Goal: Information Seeking & Learning: Learn about a topic

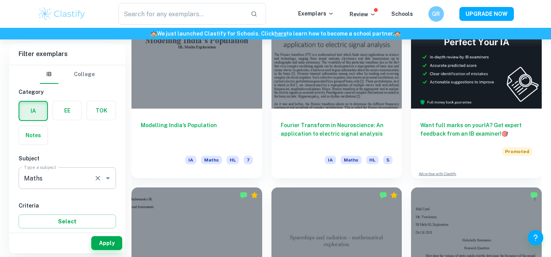
scroll to position [252, 0]
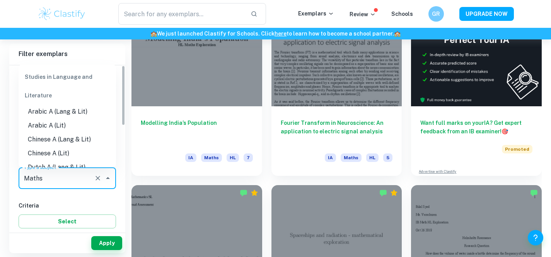
click at [68, 181] on input "Maths" at bounding box center [56, 178] width 69 height 15
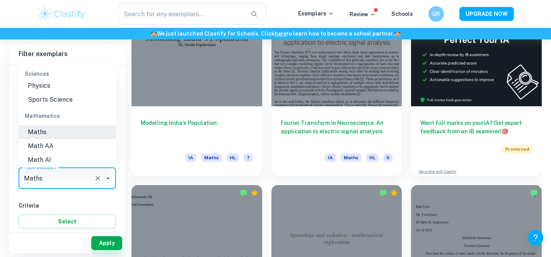
scroll to position [1033, 0]
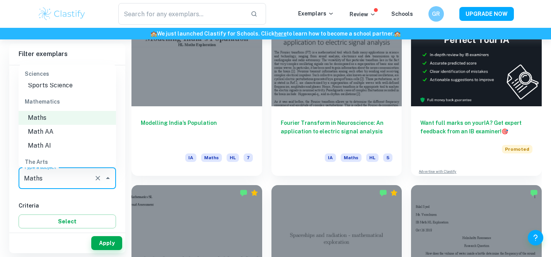
click at [62, 142] on li "Math AI" at bounding box center [67, 146] width 97 height 14
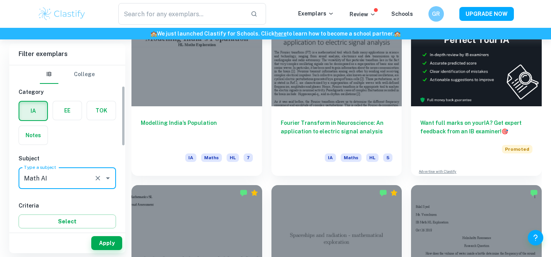
scroll to position [77, 0]
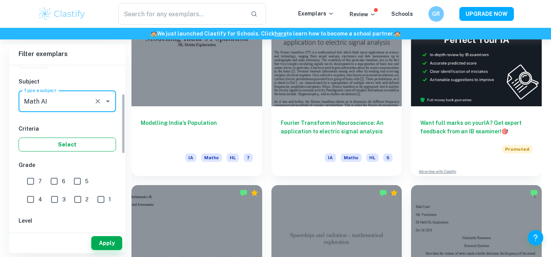
click at [67, 146] on button "Select" at bounding box center [67, 145] width 97 height 14
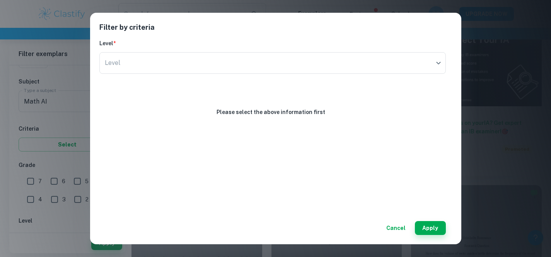
click at [396, 236] on div "Filter by criteria Level * Level ​ Level Please select the above information fi…" at bounding box center [275, 129] width 371 height 232
click at [386, 224] on button "Cancel" at bounding box center [396, 228] width 26 height 14
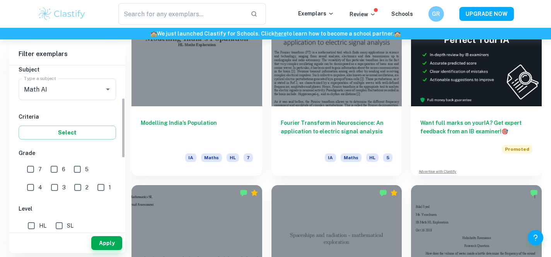
scroll to position [166, 0]
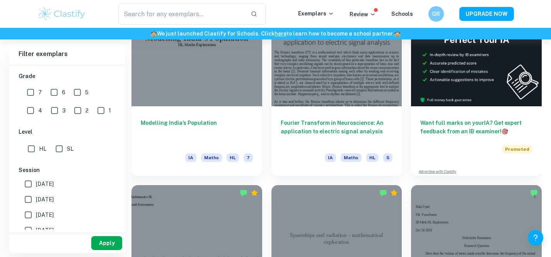
click at [108, 242] on button "Apply" at bounding box center [106, 243] width 31 height 14
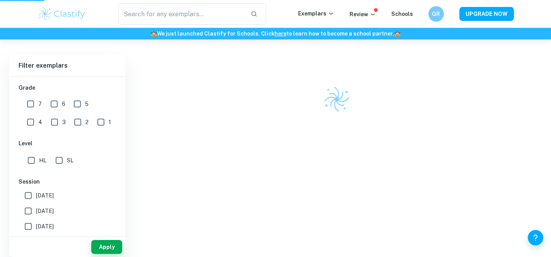
scroll to position [202, 0]
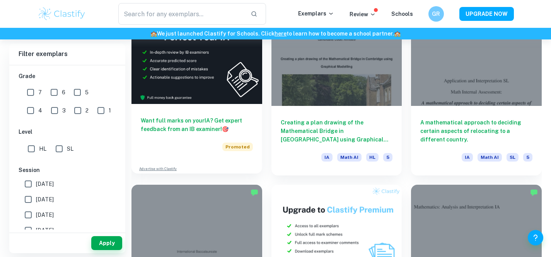
scroll to position [1472, 0]
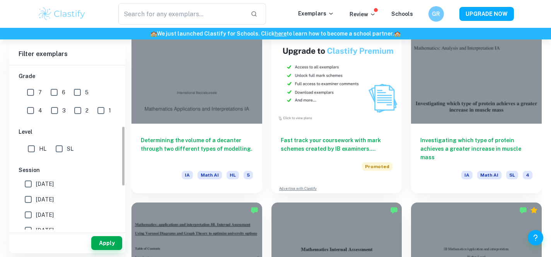
click at [51, 150] on input "SL" at bounding box center [58, 148] width 15 height 15
checkbox input "true"
click at [99, 243] on button "Apply" at bounding box center [106, 243] width 31 height 14
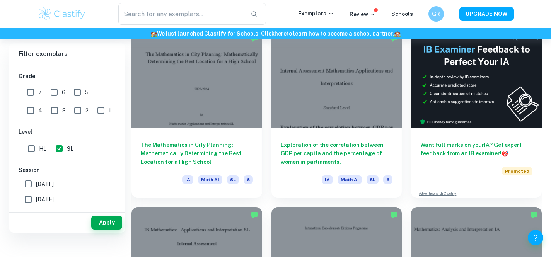
scroll to position [186, 0]
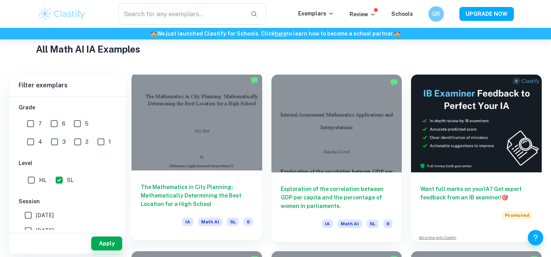
click at [183, 170] on div "The Mathematics in City Planning: Mathematically Determining the Best Location …" at bounding box center [196, 205] width 131 height 70
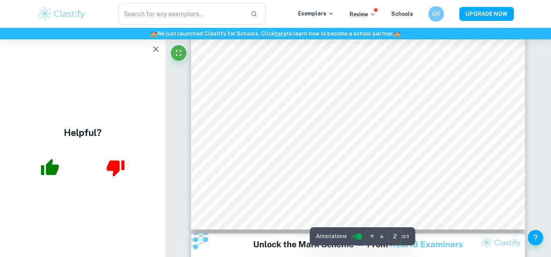
scroll to position [819, 0]
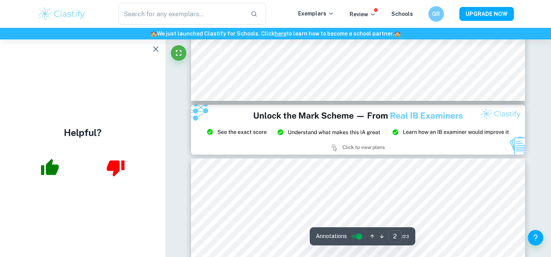
type input "3"
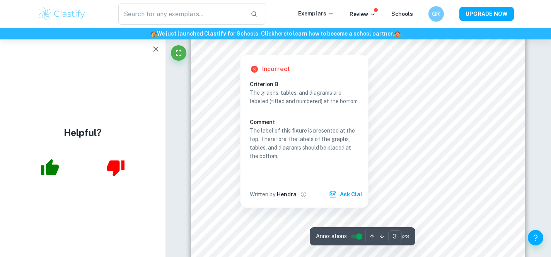
scroll to position [1138, 0]
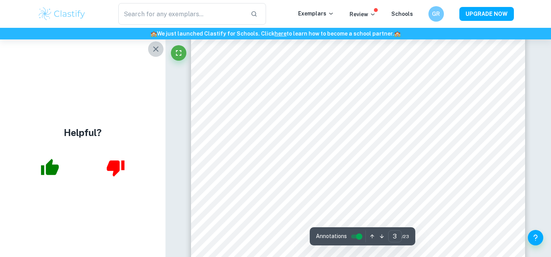
click at [155, 52] on icon "button" at bounding box center [155, 48] width 9 height 9
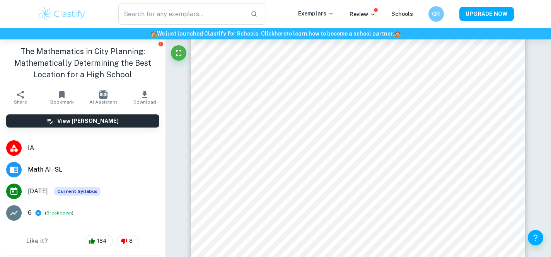
click at [63, 212] on button "Breakdown" at bounding box center [59, 212] width 26 height 7
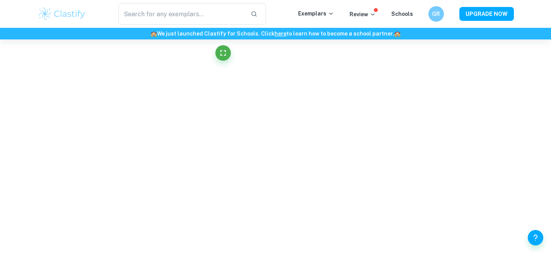
scroll to position [1088, 0]
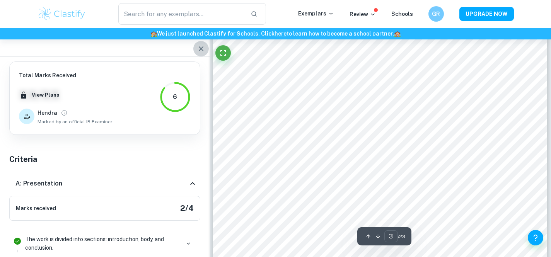
click at [196, 46] on button "button" at bounding box center [200, 48] width 15 height 15
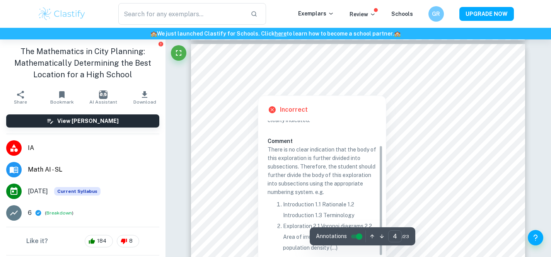
scroll to position [1464, 0]
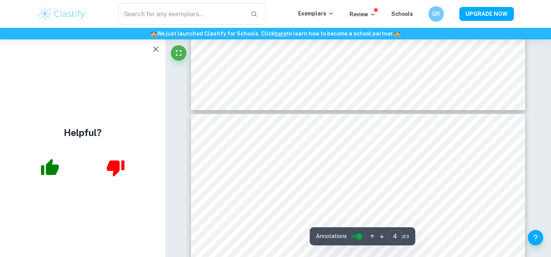
type input "5"
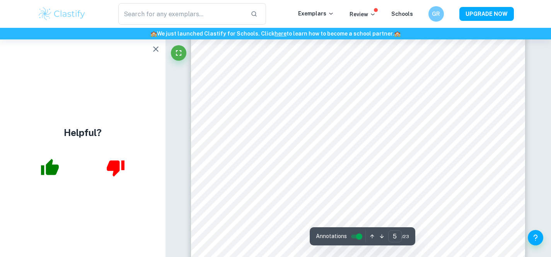
scroll to position [2106, 0]
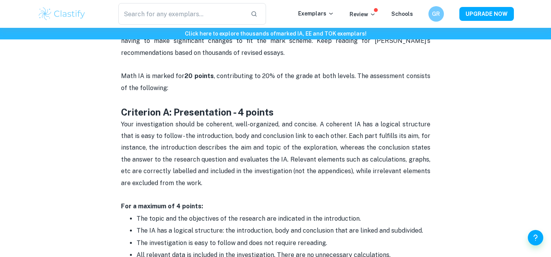
scroll to position [334, 0]
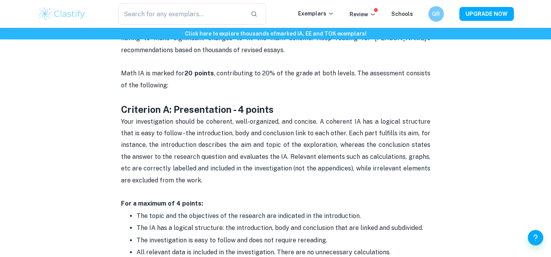
drag, startPoint x: 242, startPoint y: 149, endPoint x: 227, endPoint y: 201, distance: 54.3
click at [228, 197] on p "Your investigation should be coherent, well-organized, and concise. A coherent …" at bounding box center [275, 157] width 309 height 82
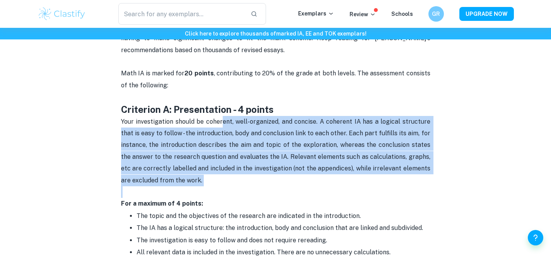
drag, startPoint x: 228, startPoint y: 189, endPoint x: 224, endPoint y: 122, distance: 67.4
click at [224, 122] on p "Your investigation should be coherent, well-organized, and concise. A coherent …" at bounding box center [275, 157] width 309 height 82
click at [224, 122] on span "Your investigation should be coherent, well-organized, and concise. A coherent …" at bounding box center [276, 151] width 311 height 66
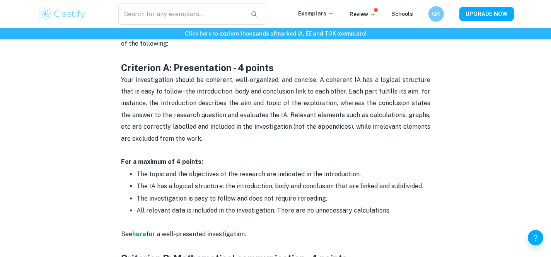
scroll to position [378, 0]
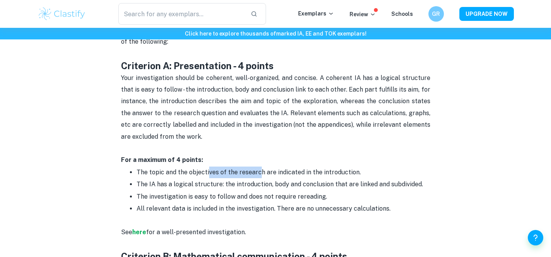
drag, startPoint x: 257, startPoint y: 174, endPoint x: 208, endPoint y: 173, distance: 48.7
click at [208, 173] on span "The topic and the objectives of the research are indicated in the introduction." at bounding box center [248, 172] width 224 height 7
click at [144, 231] on strong "here" at bounding box center [139, 231] width 14 height 7
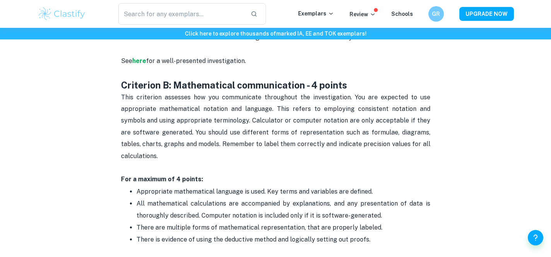
scroll to position [556, 0]
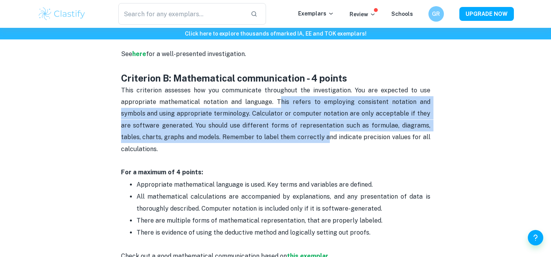
drag, startPoint x: 269, startPoint y: 99, endPoint x: 282, endPoint y: 135, distance: 37.8
click at [282, 135] on span "This criterion assesses how you communicate throughout the investigation. You a…" at bounding box center [276, 120] width 311 height 66
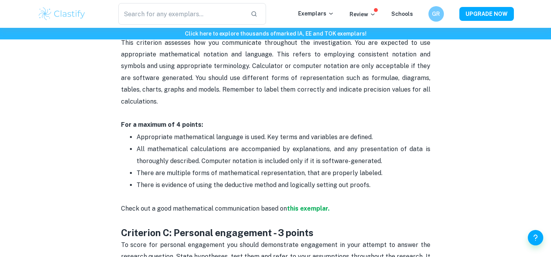
scroll to position [607, 0]
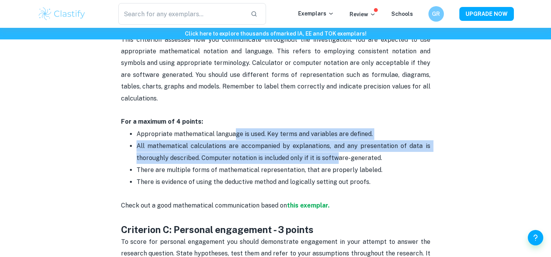
drag, startPoint x: 233, startPoint y: 125, endPoint x: 331, endPoint y: 150, distance: 100.6
click at [332, 150] on ul "Appropriate mathematical language is used. Key terms and variables are defined.…" at bounding box center [275, 164] width 309 height 72
click at [331, 150] on p "All mathematical calculations are accompanied by explanations, and any presenta…" at bounding box center [283, 152] width 294 height 24
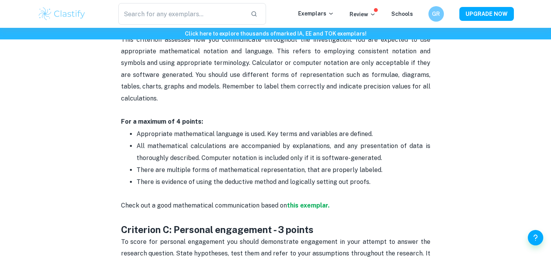
drag, startPoint x: 365, startPoint y: 134, endPoint x: 367, endPoint y: 172, distance: 37.9
click at [367, 172] on ul "Appropriate mathematical language is used. Key terms and variables are defined.…" at bounding box center [275, 164] width 309 height 72
click at [367, 178] on span "There is evidence of using the deductive method and logically setting out proof…" at bounding box center [253, 181] width 234 height 7
drag, startPoint x: 367, startPoint y: 172, endPoint x: 363, endPoint y: 153, distance: 19.3
click at [366, 176] on p "There is evidence of using the deductive method and logically setting out proof…" at bounding box center [283, 188] width 294 height 24
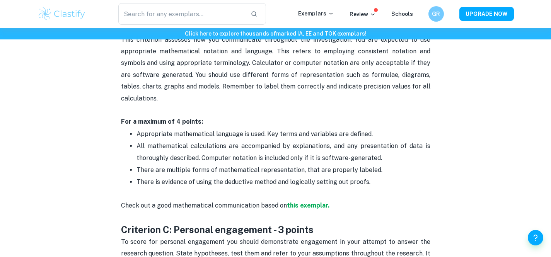
click at [342, 146] on span "All mathematical calculations are accompanied by explanations, and any presenta…" at bounding box center [283, 151] width 295 height 19
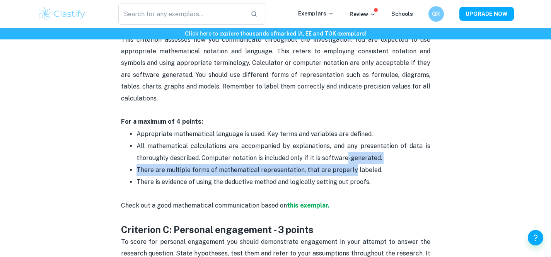
drag, startPoint x: 342, startPoint y: 146, endPoint x: 342, endPoint y: 163, distance: 17.8
click at [342, 163] on ul "Appropriate mathematical language is used. Key terms and variables are defined.…" at bounding box center [275, 164] width 309 height 72
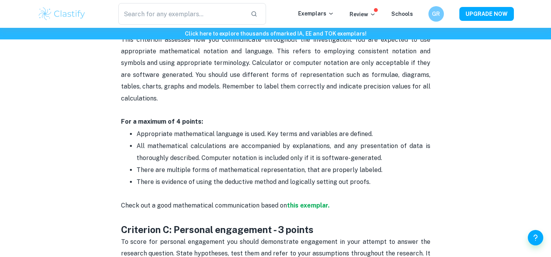
click at [342, 176] on p "There is evidence of using the deductive method and logically setting out proof…" at bounding box center [283, 188] width 294 height 24
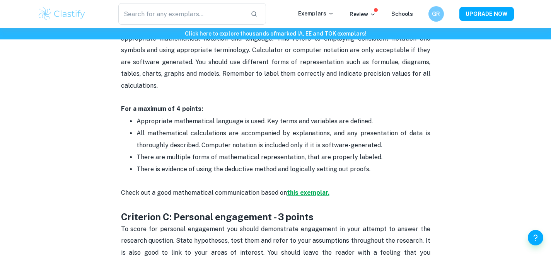
click at [301, 189] on strong "this exemplar." at bounding box center [308, 192] width 43 height 7
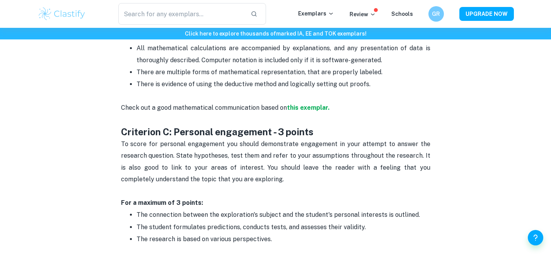
scroll to position [705, 0]
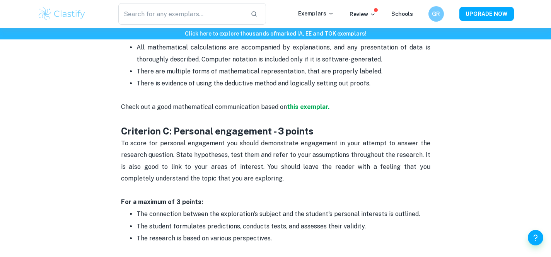
drag, startPoint x: 271, startPoint y: 138, endPoint x: 271, endPoint y: 169, distance: 30.5
click at [271, 169] on p "To score for personal engagement you should demonstrate engagement in your atte…" at bounding box center [275, 161] width 309 height 47
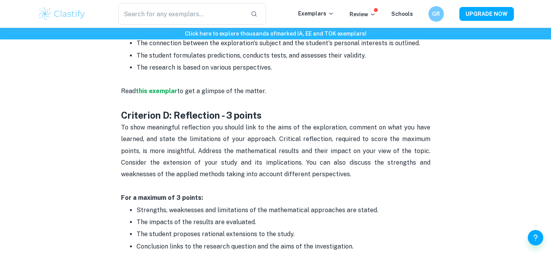
scroll to position [877, 0]
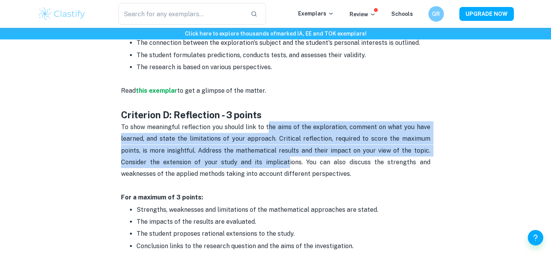
drag, startPoint x: 269, startPoint y: 119, endPoint x: 284, endPoint y: 152, distance: 36.3
click at [286, 152] on p "To show meaningful reflection you should link to the aims of the exploration, c…" at bounding box center [275, 156] width 309 height 70
click at [284, 152] on span "To show meaningful reflection you should link to the aims of the exploration, c…" at bounding box center [276, 150] width 311 height 54
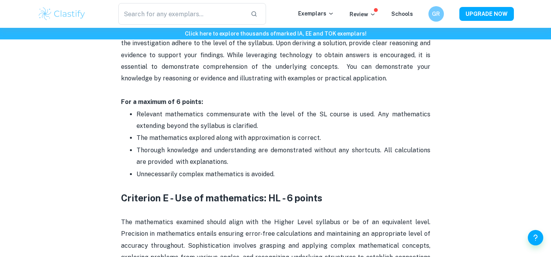
scroll to position [1326, 0]
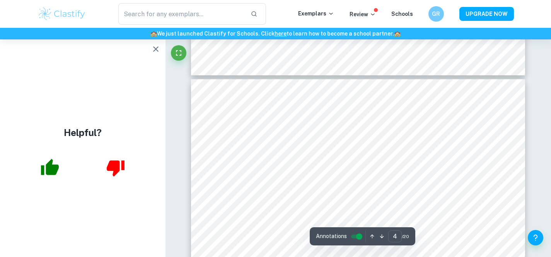
scroll to position [1520, 0]
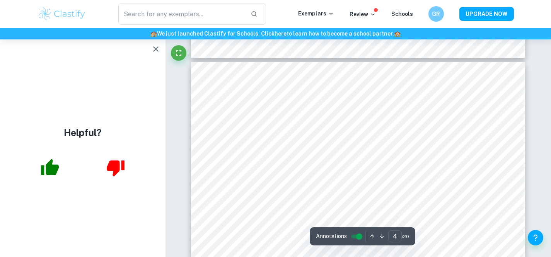
click at [157, 54] on button "button" at bounding box center [155, 48] width 15 height 15
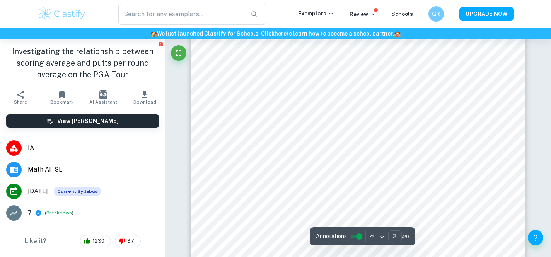
scroll to position [1273, 0]
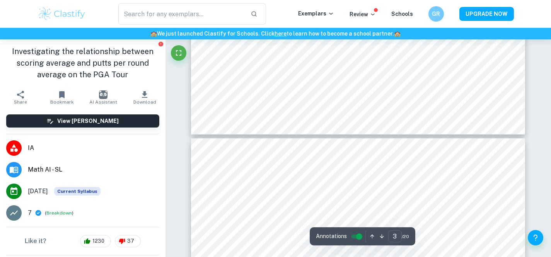
type input "4"
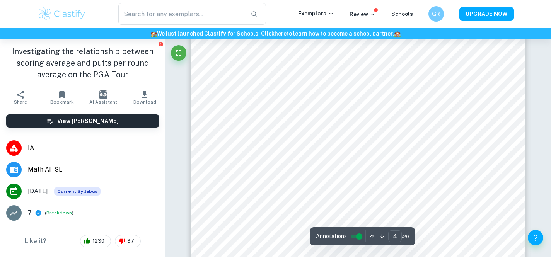
scroll to position [1598, 0]
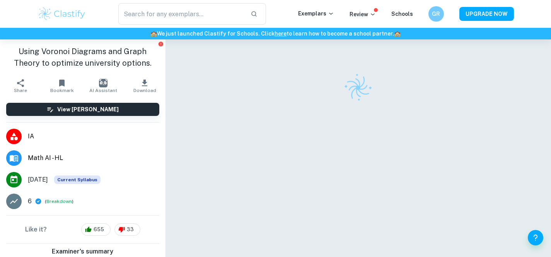
checkbox input "true"
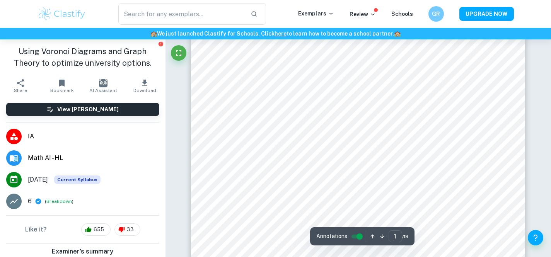
scroll to position [35, 0]
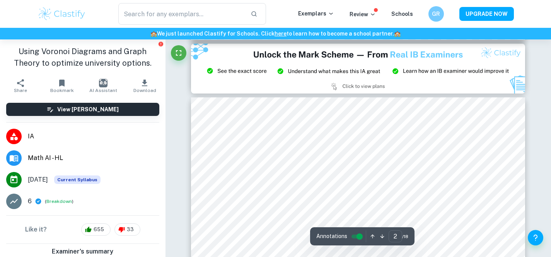
type input "3"
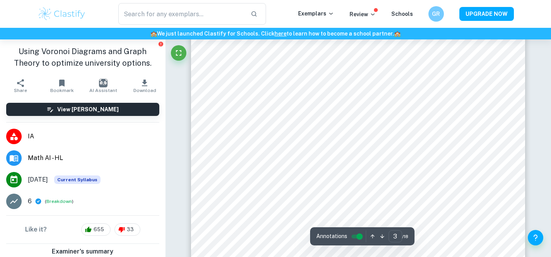
scroll to position [1180, 0]
